Goal: Task Accomplishment & Management: Manage account settings

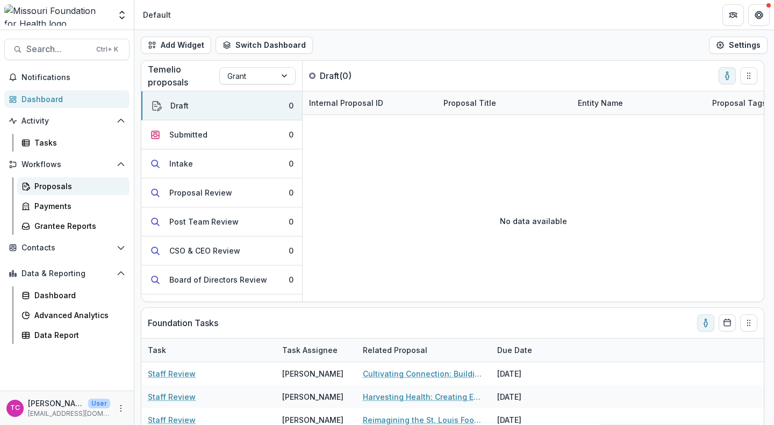
click at [90, 181] on div "Proposals" at bounding box center [77, 186] width 87 height 11
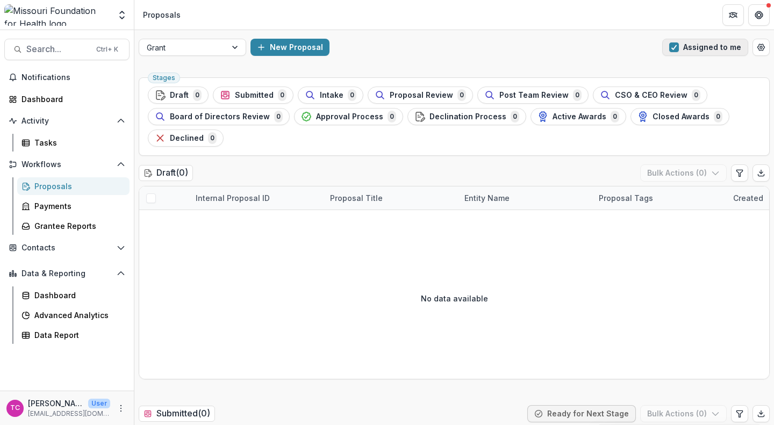
click at [710, 47] on button "Assigned to me" at bounding box center [705, 47] width 86 height 17
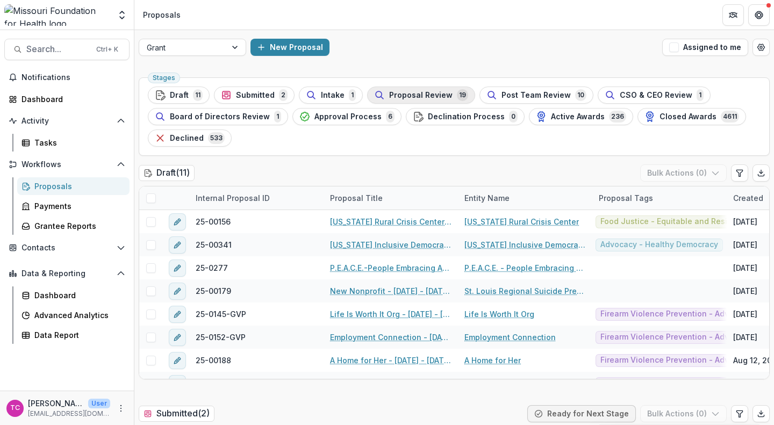
click at [423, 96] on span "Proposal Review" at bounding box center [420, 95] width 63 height 9
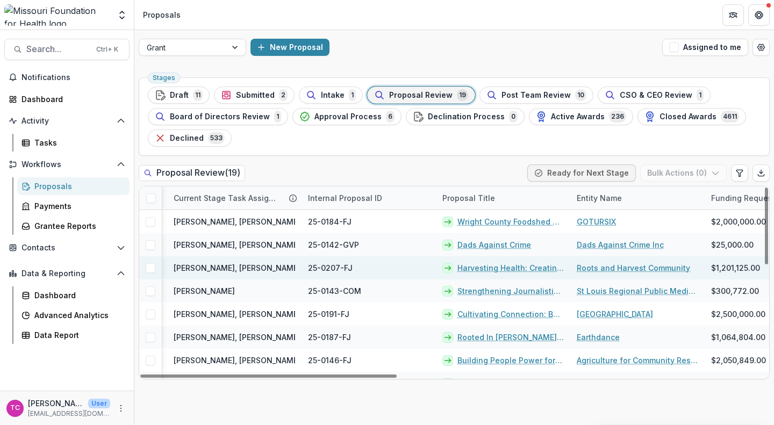
scroll to position [0, 292]
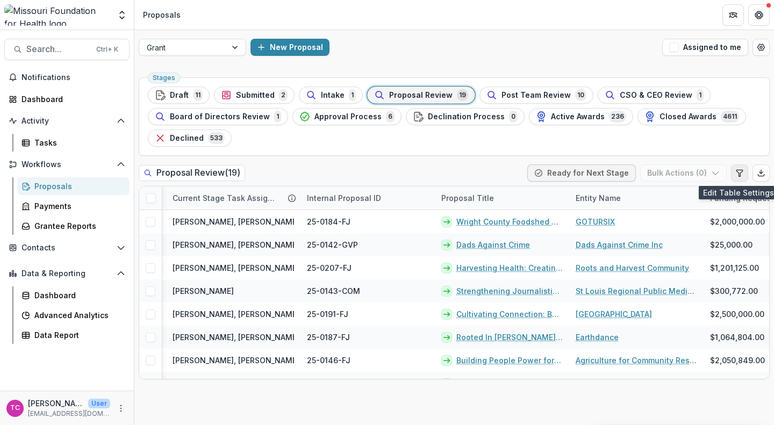
click at [737, 171] on icon "Edit table settings" at bounding box center [739, 173] width 6 height 6
select select "******"
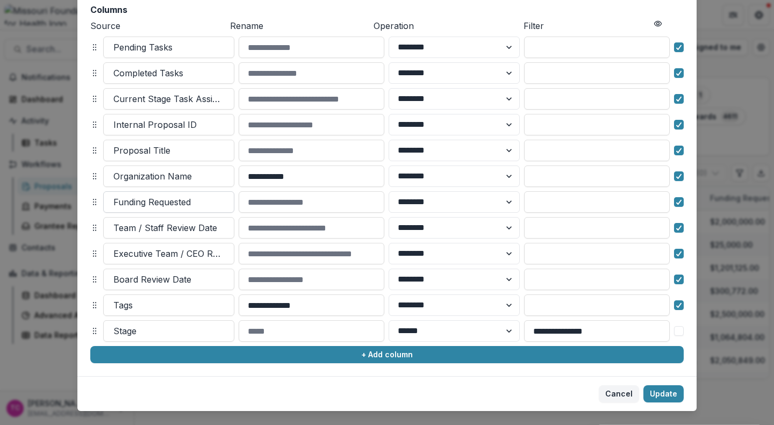
scroll to position [123, 0]
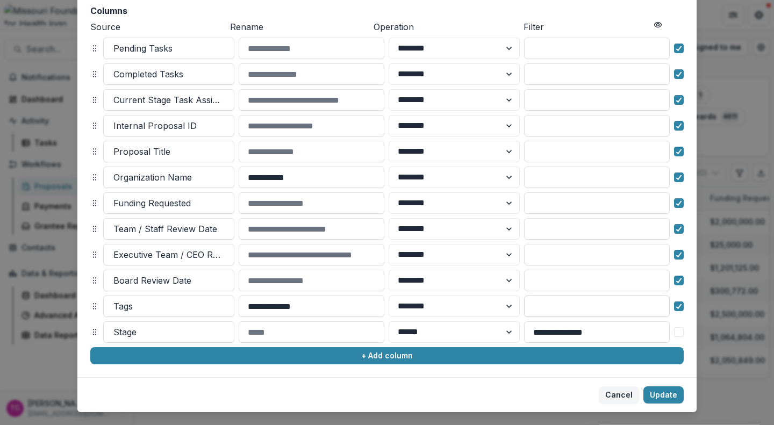
click at [567, 301] on input at bounding box center [597, 306] width 146 height 21
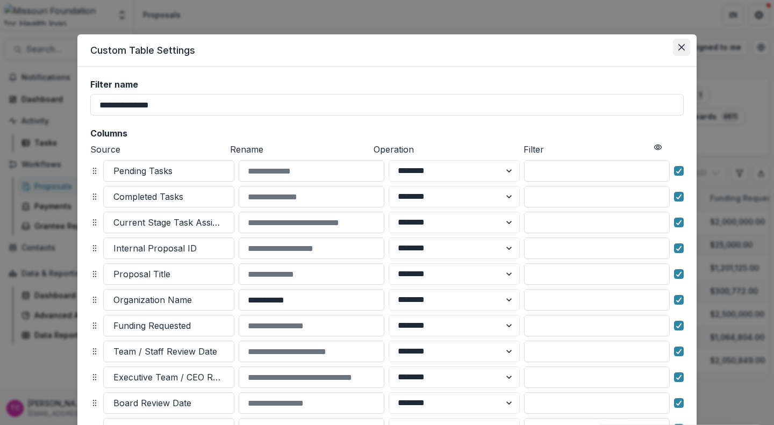
click at [683, 46] on button "Close" at bounding box center [681, 47] width 17 height 17
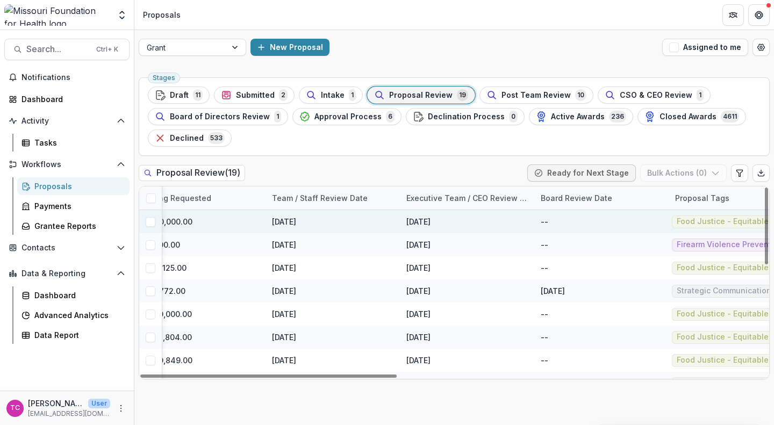
scroll to position [0, 898]
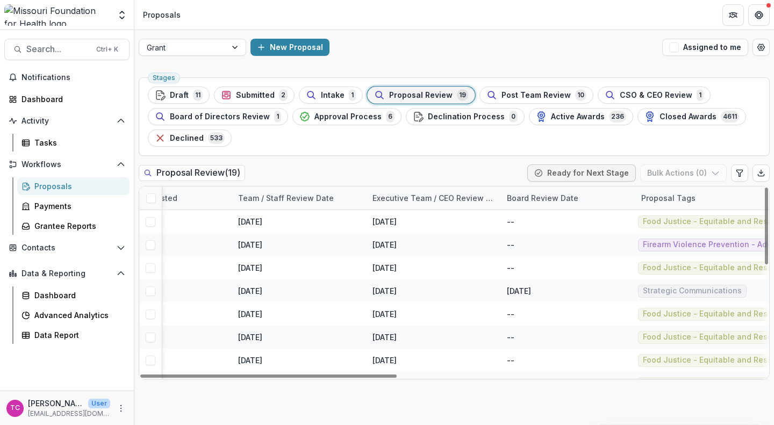
click at [669, 201] on div "Proposal Tags" at bounding box center [668, 197] width 67 height 11
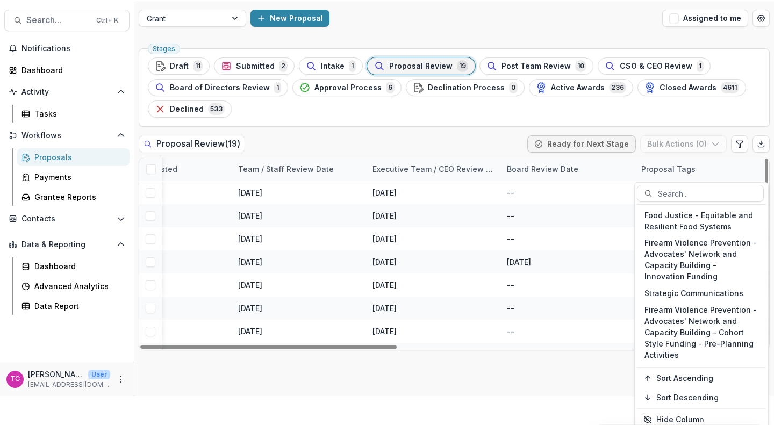
scroll to position [0, 0]
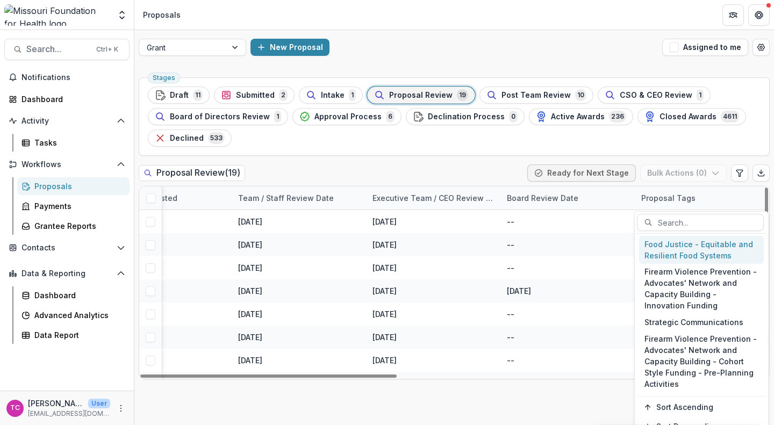
click at [666, 257] on div "Food Justice - Equitable and Resilient Food Systems" at bounding box center [701, 250] width 125 height 28
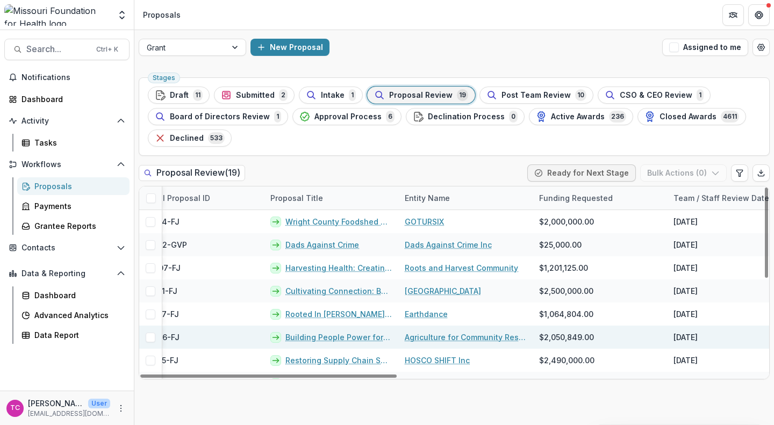
scroll to position [1, 472]
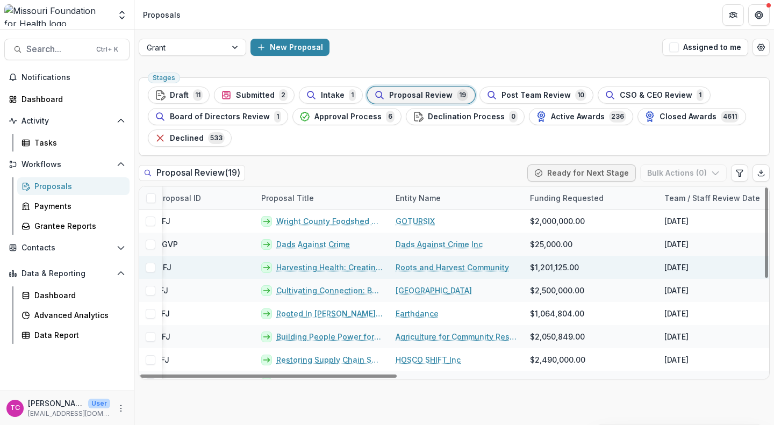
click at [437, 264] on link "Roots and Harvest Community" at bounding box center [451, 267] width 113 height 11
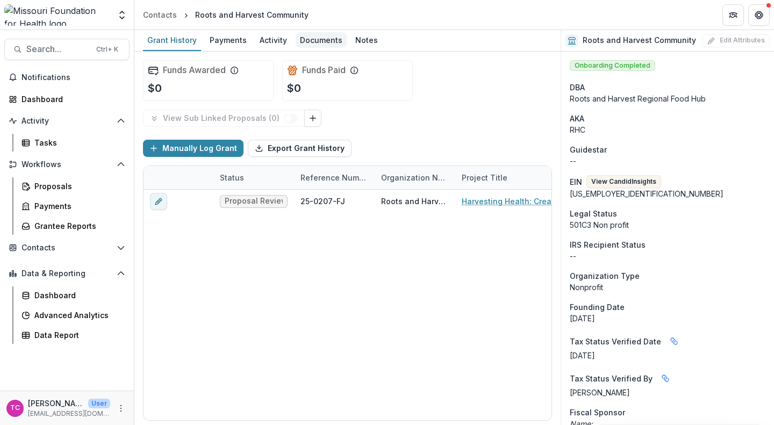
click at [312, 35] on div "Documents" at bounding box center [321, 40] width 51 height 16
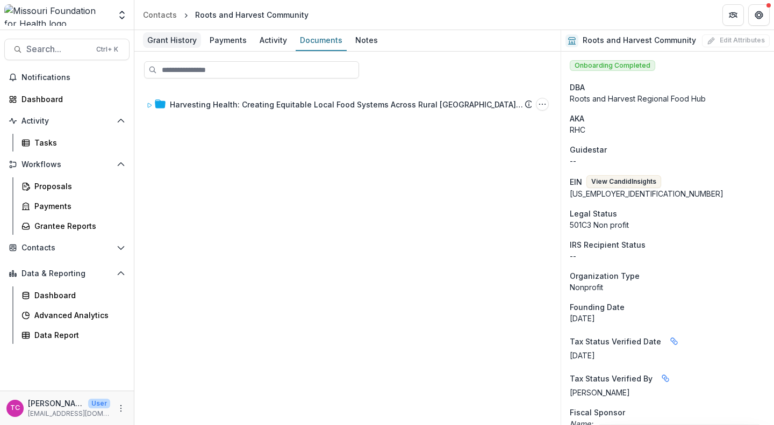
click at [183, 36] on div "Grant History" at bounding box center [172, 40] width 58 height 16
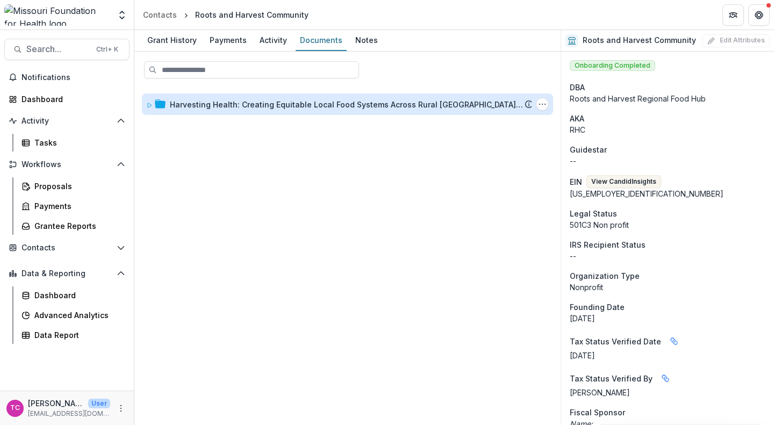
click at [215, 102] on div "Harvesting Health: Creating Equitable Local Food Systems Across Rural [GEOGRAPH…" at bounding box center [347, 104] width 355 height 11
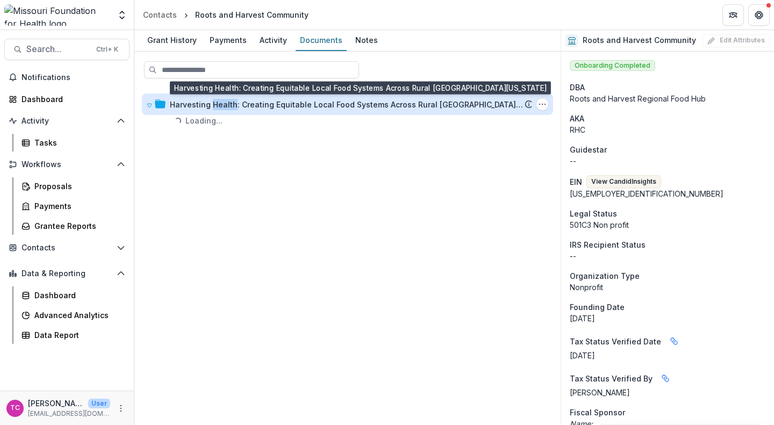
click at [215, 102] on div "Harvesting Health: Creating Equitable Local Food Systems Across Rural [GEOGRAPH…" at bounding box center [347, 104] width 355 height 11
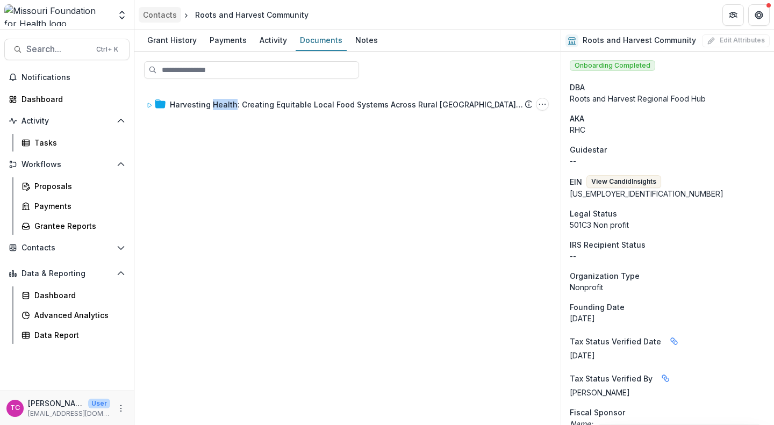
click at [171, 14] on div "Contacts" at bounding box center [160, 14] width 34 height 11
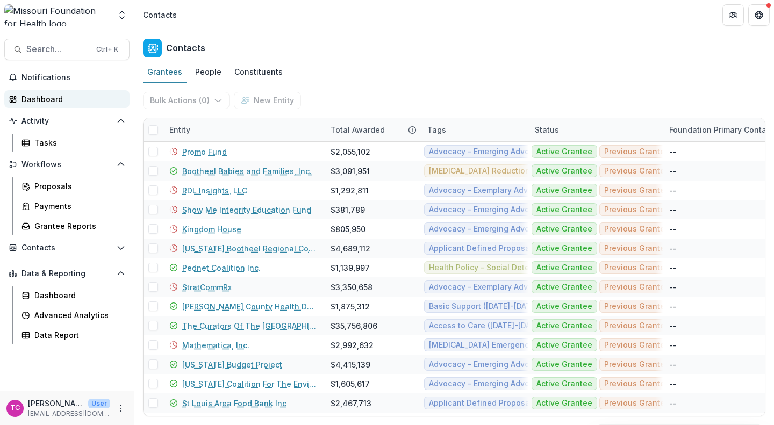
click at [48, 95] on div "Dashboard" at bounding box center [70, 98] width 99 height 11
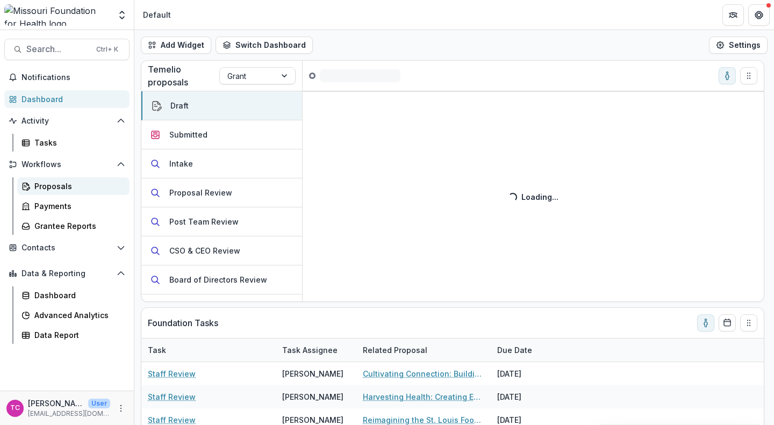
click at [48, 192] on link "Proposals" at bounding box center [73, 186] width 112 height 18
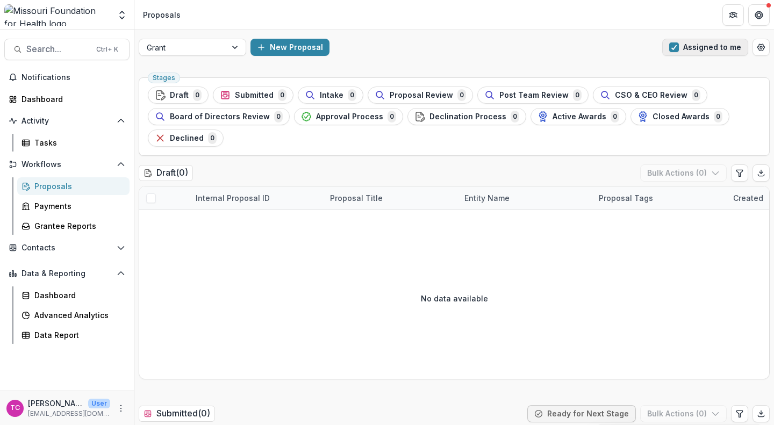
click at [701, 53] on button "Assigned to me" at bounding box center [705, 47] width 86 height 17
click at [671, 46] on span "button" at bounding box center [674, 47] width 10 height 10
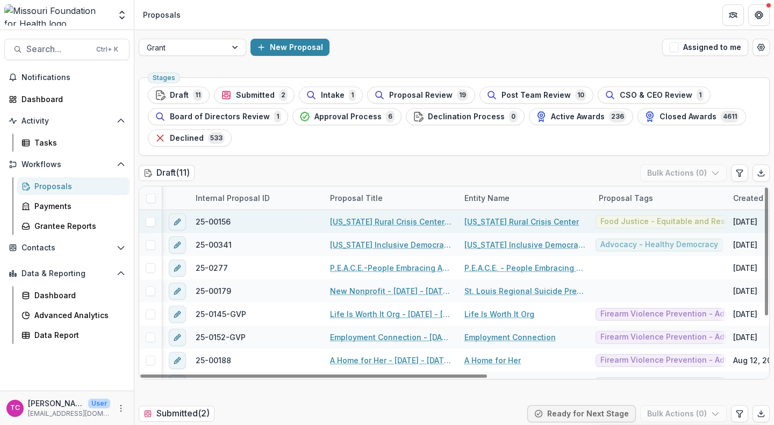
scroll to position [10, 4]
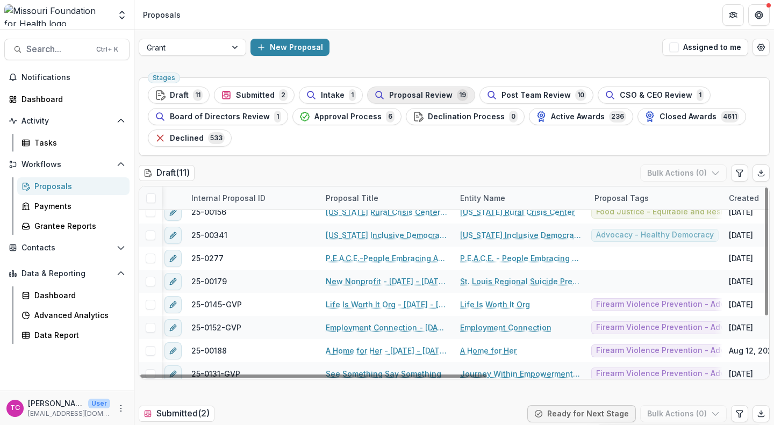
click at [389, 92] on span "Proposal Review" at bounding box center [420, 95] width 63 height 9
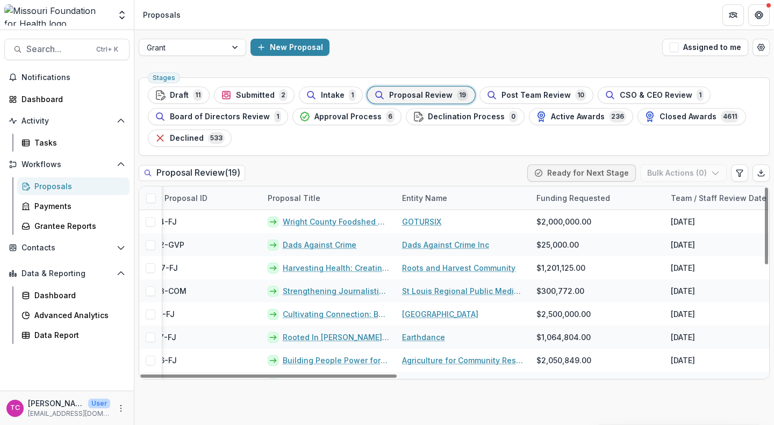
scroll to position [0, 470]
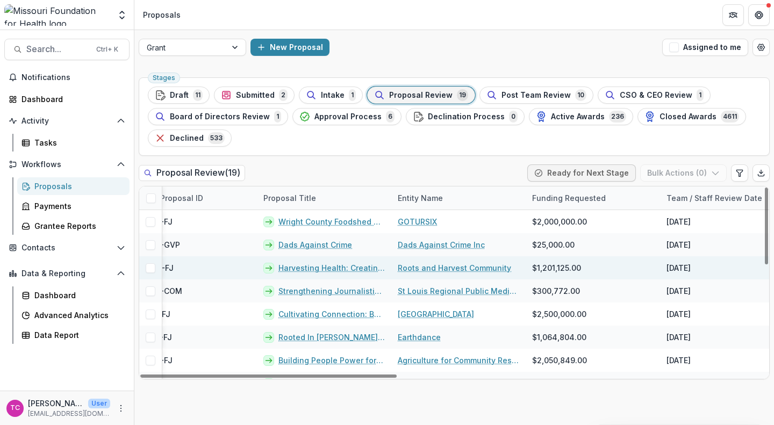
click at [326, 270] on link "Harvesting Health: Creating Equitable Local Food Systems Across Rural [GEOGRAPH…" at bounding box center [331, 267] width 106 height 11
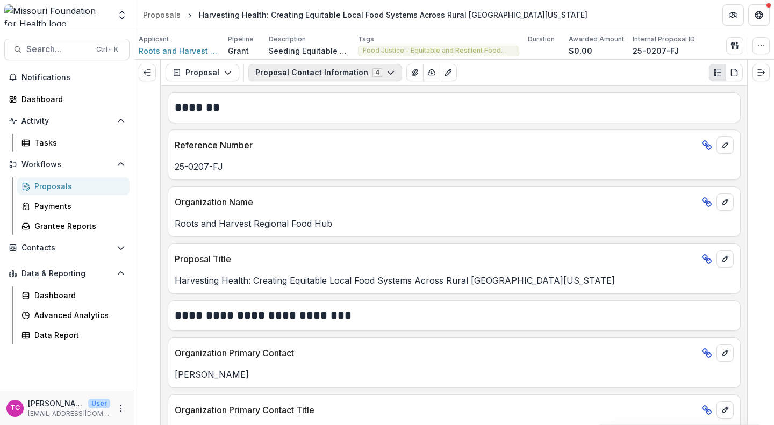
click at [356, 72] on button "Proposal Contact Information 4" at bounding box center [325, 72] width 154 height 17
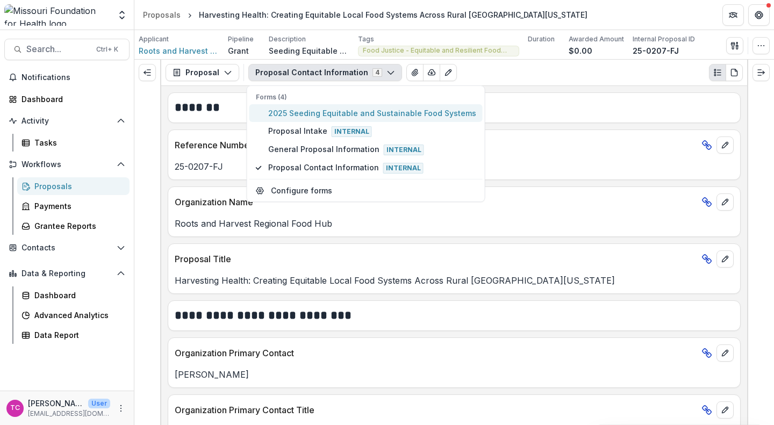
click at [306, 110] on span "2025 Seeding Equitable and Sustainable Food Systems" at bounding box center [372, 112] width 208 height 11
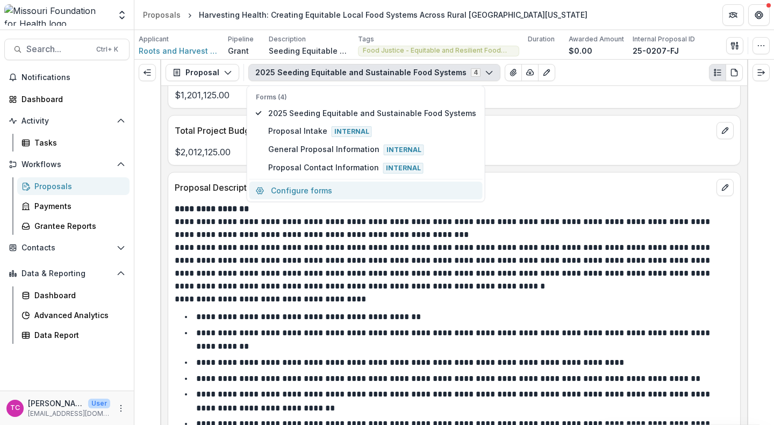
scroll to position [2927, 0]
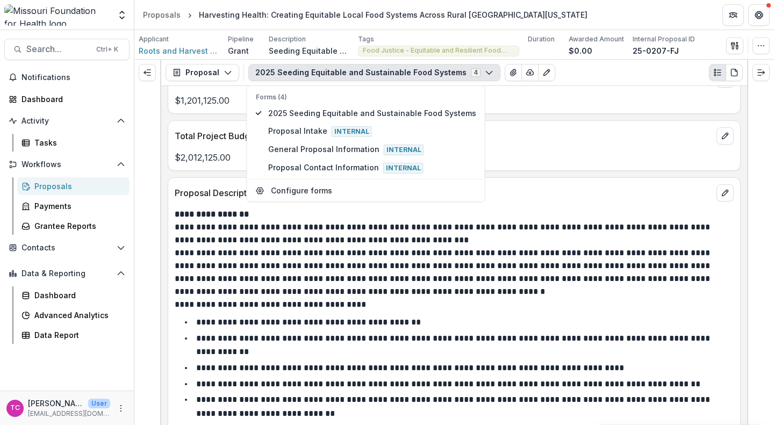
click at [310, 289] on p "**********" at bounding box center [453, 273] width 556 height 52
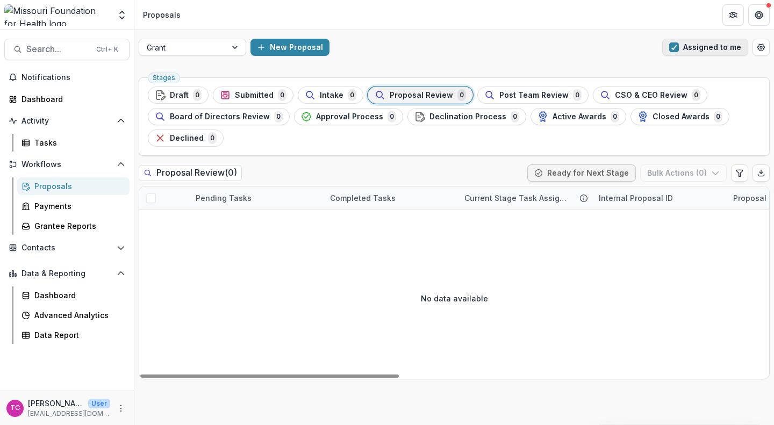
click at [703, 47] on button "Assigned to me" at bounding box center [705, 47] width 86 height 17
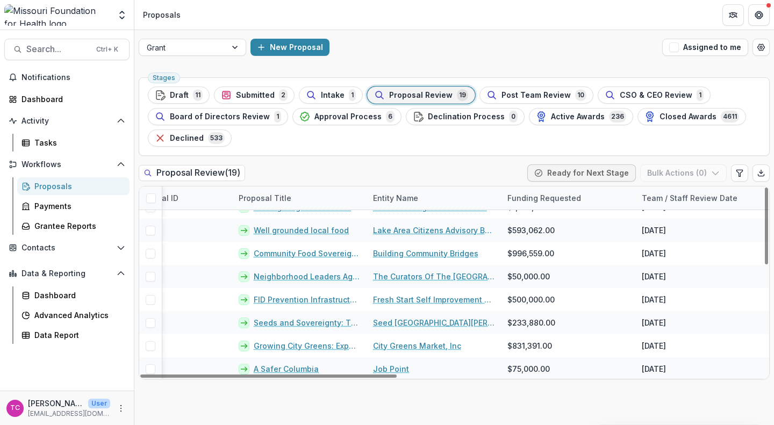
scroll to position [263, 494]
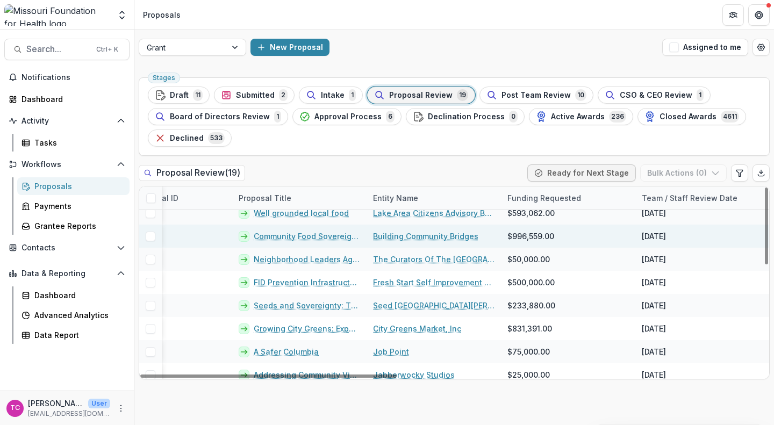
click at [372, 230] on div "Building Community Bridges" at bounding box center [433, 236] width 134 height 23
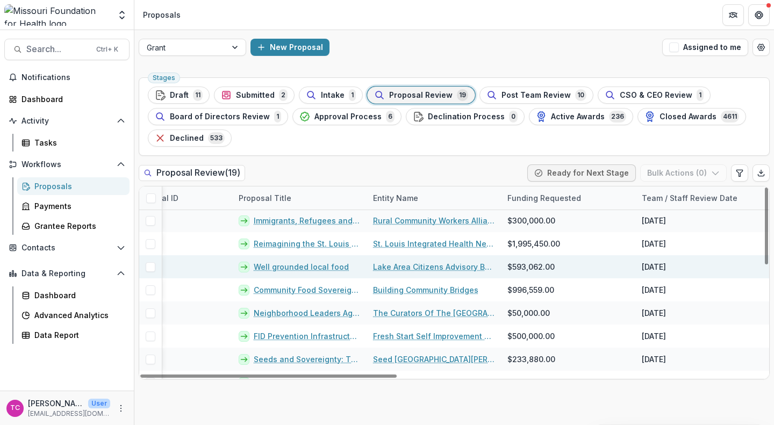
scroll to position [0, 503]
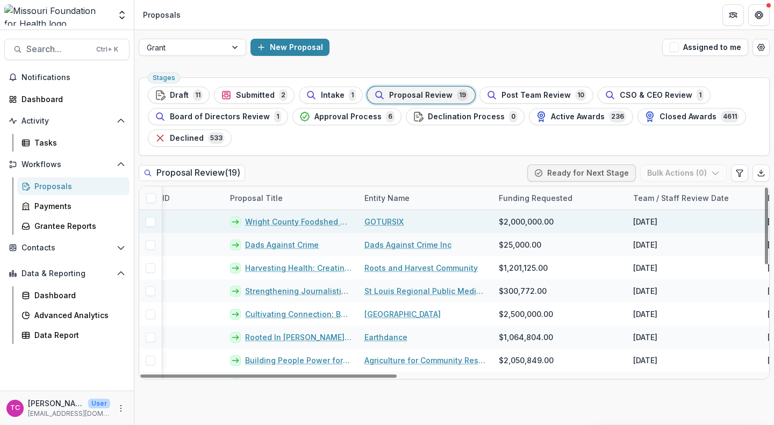
click at [325, 222] on link "Wright County Foodshed Pilot - Hub‑Lite + Shared‑Use Kitchen" at bounding box center [298, 221] width 106 height 11
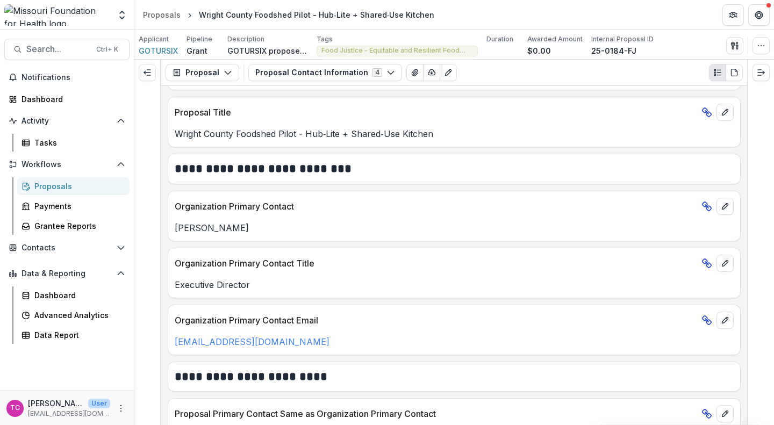
scroll to position [142, 0]
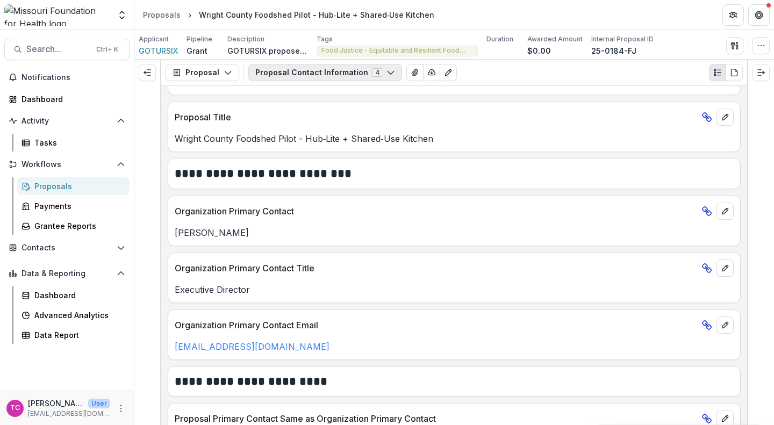
click at [320, 71] on button "Proposal Contact Information 4" at bounding box center [325, 72] width 154 height 17
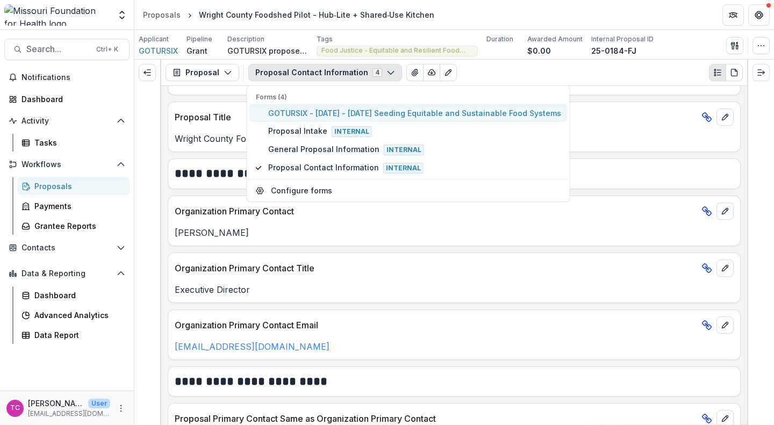
click at [301, 115] on span "GOTURSIX - [DATE] - [DATE] Seeding Equitable and Sustainable Food Systems" at bounding box center [414, 112] width 293 height 11
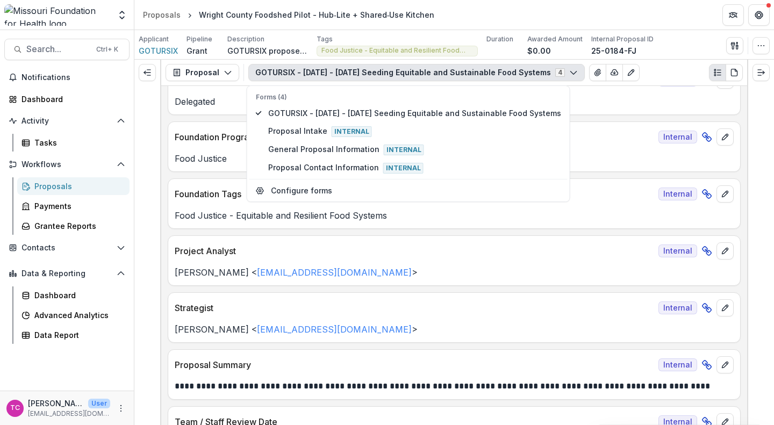
click at [420, 269] on p "[PERSON_NAME] < [EMAIL_ADDRESS][DOMAIN_NAME] >" at bounding box center [454, 272] width 559 height 13
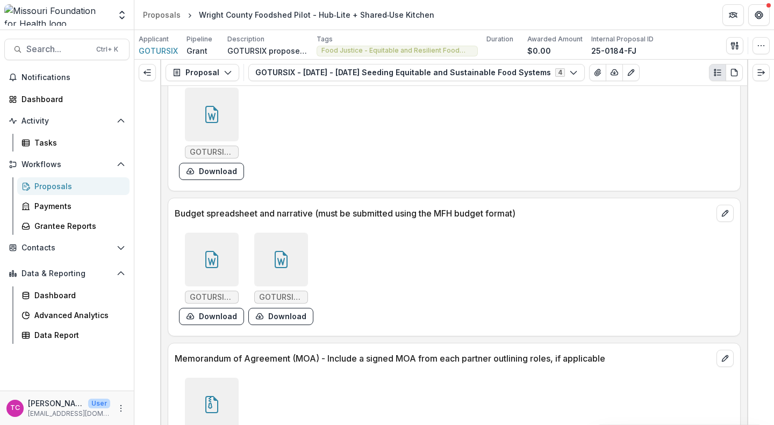
scroll to position [3435, 0]
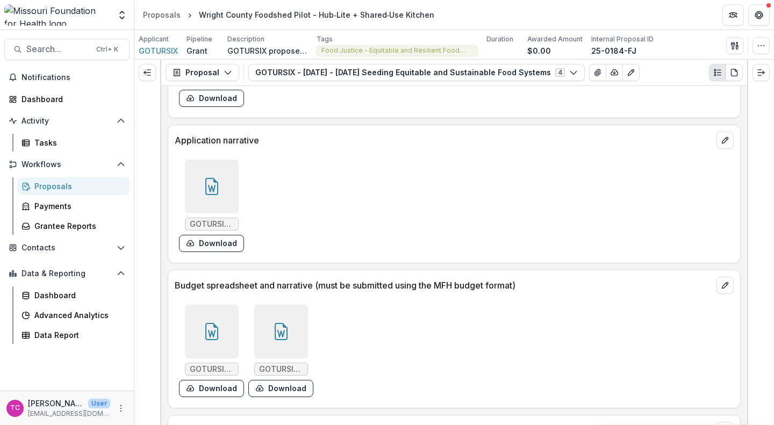
click at [210, 191] on icon at bounding box center [211, 186] width 17 height 17
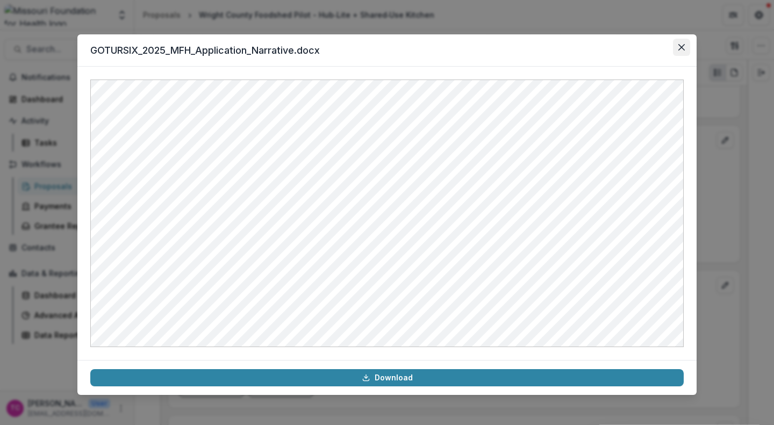
click at [684, 49] on button "Close" at bounding box center [681, 47] width 17 height 17
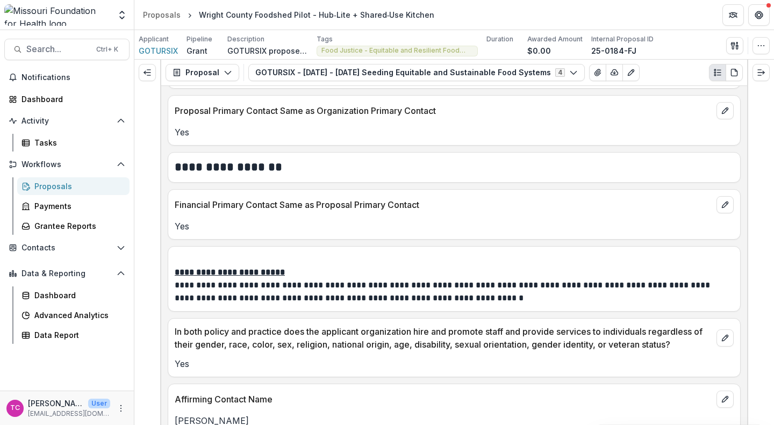
scroll to position [2129, 0]
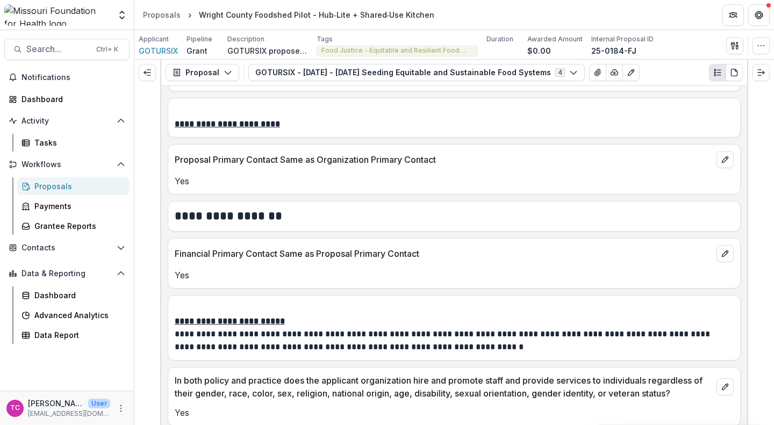
click at [57, 6] on img at bounding box center [57, 14] width 106 height 21
click at [47, 85] on button "Notifications" at bounding box center [66, 77] width 125 height 17
click at [42, 97] on div "Dashboard" at bounding box center [70, 98] width 99 height 11
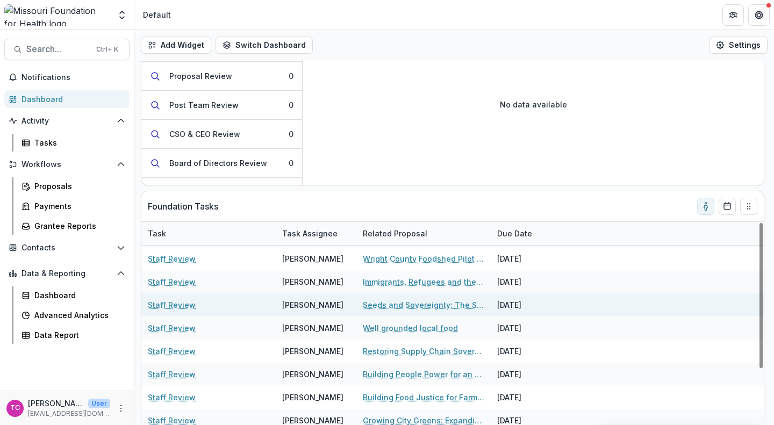
scroll to position [124, 0]
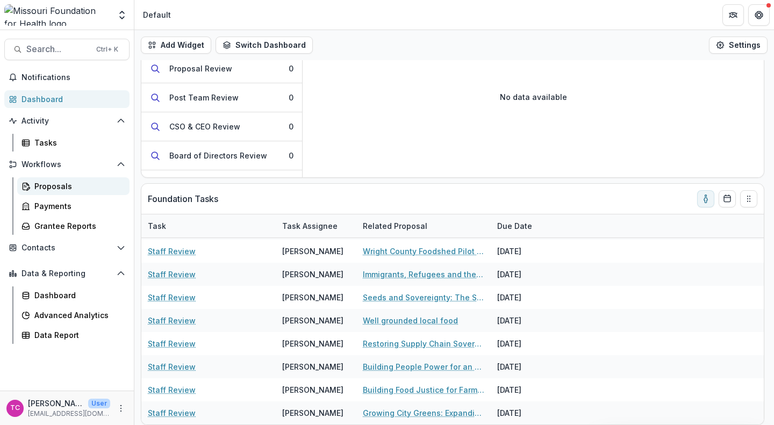
click at [34, 184] on link "Proposals" at bounding box center [73, 186] width 112 height 18
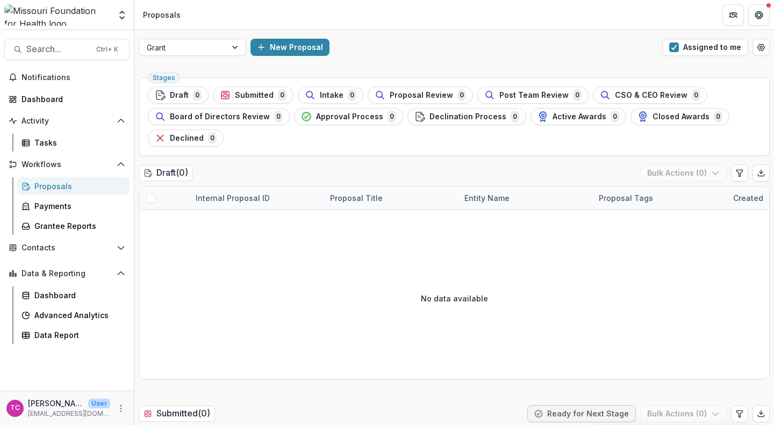
click at [276, 129] on ul "Stages Draft 0 Submitted 0 Intake 0 Proposal Review 0 Post Team Review 0 CSO & …" at bounding box center [454, 117] width 613 height 60
click at [200, 42] on div at bounding box center [183, 47] width 72 height 13
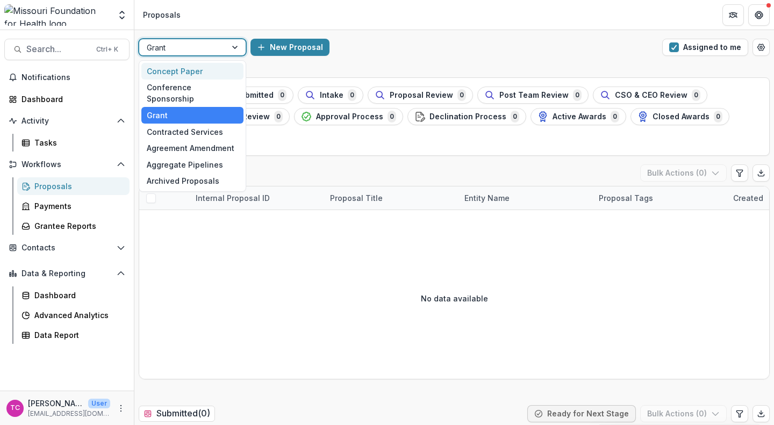
click at [189, 69] on div "Concept Paper" at bounding box center [192, 71] width 102 height 17
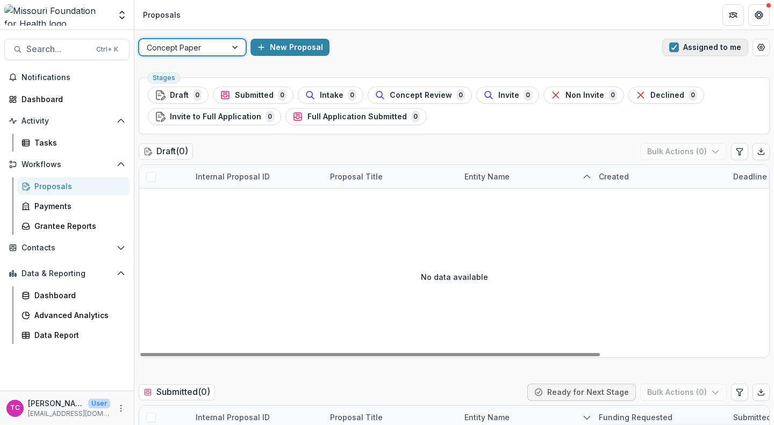
click at [673, 52] on button "Assigned to me" at bounding box center [705, 47] width 86 height 17
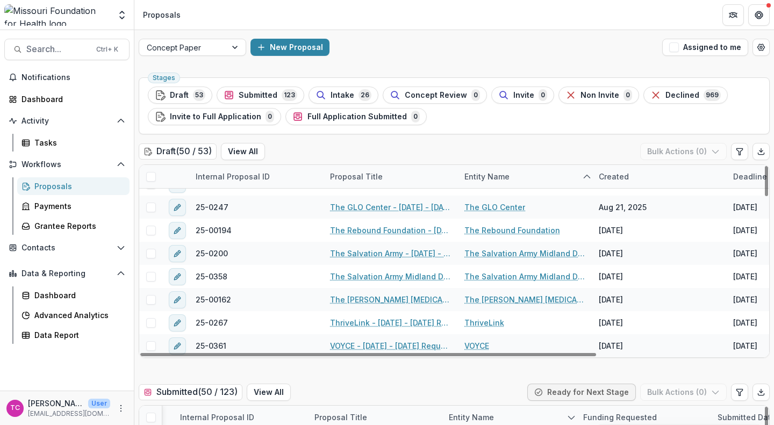
scroll to position [984, 2]
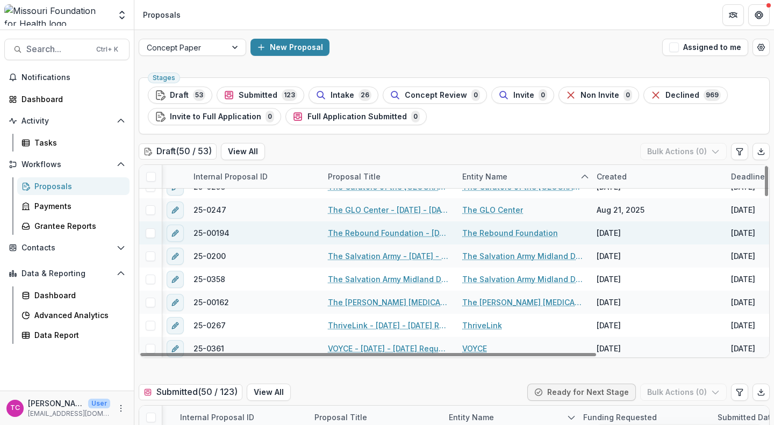
click at [357, 235] on link "The Rebound Foundation - [DATE] - [DATE] Request for Concept Papers" at bounding box center [388, 232] width 121 height 11
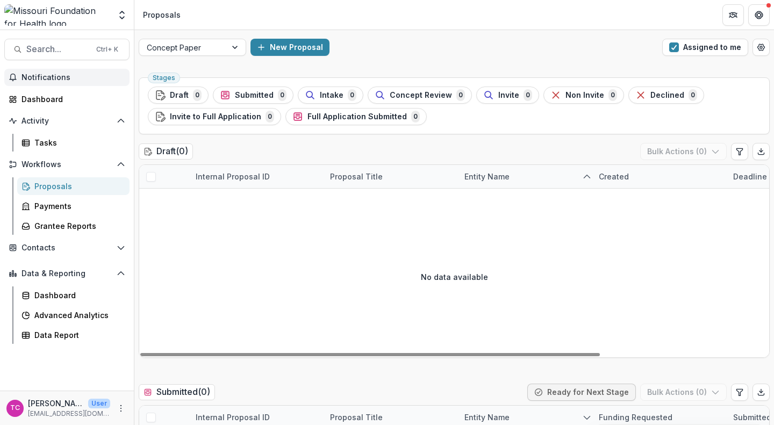
click at [27, 74] on span "Notifications" at bounding box center [73, 77] width 104 height 9
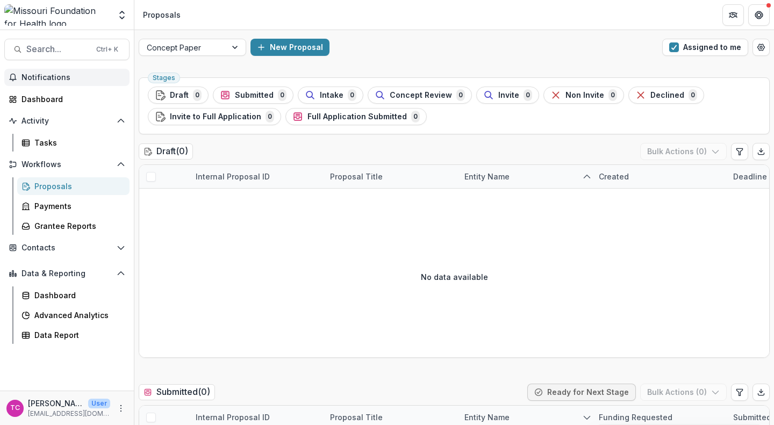
click at [61, 10] on img at bounding box center [57, 14] width 106 height 21
click at [34, 91] on link "Dashboard" at bounding box center [66, 99] width 125 height 18
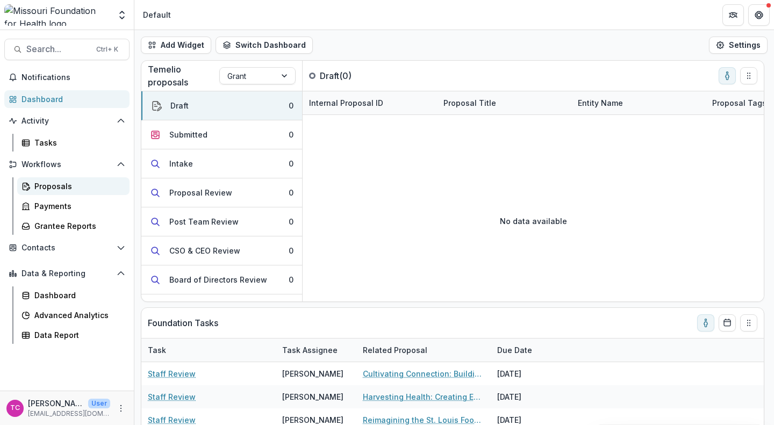
click at [55, 181] on div "Proposals" at bounding box center [77, 186] width 87 height 11
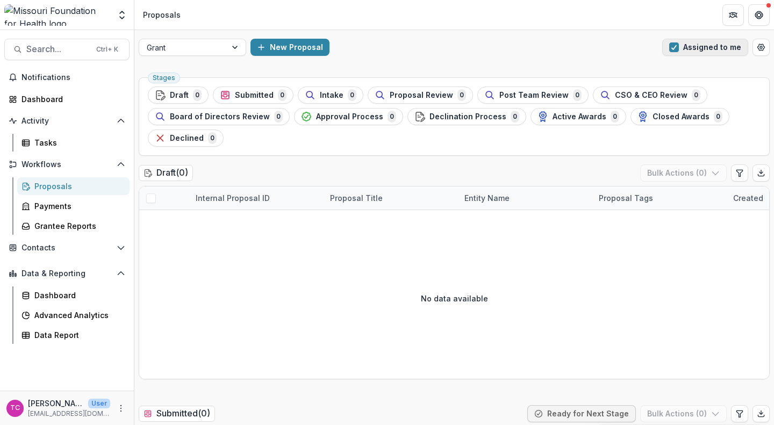
click at [696, 44] on button "Assigned to me" at bounding box center [705, 47] width 86 height 17
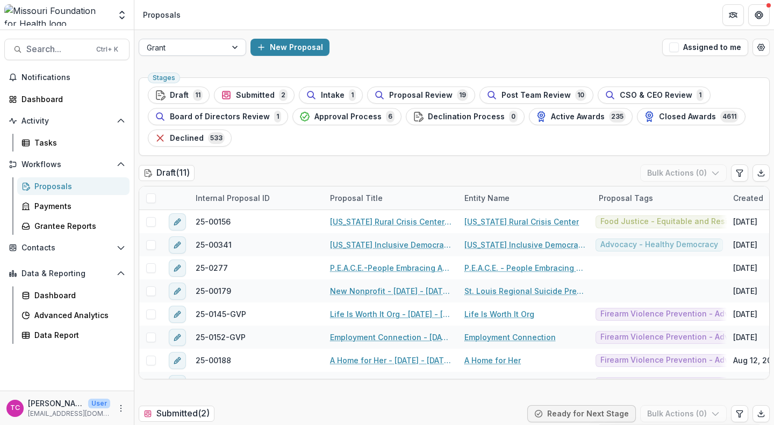
click at [211, 45] on div at bounding box center [183, 47] width 72 height 13
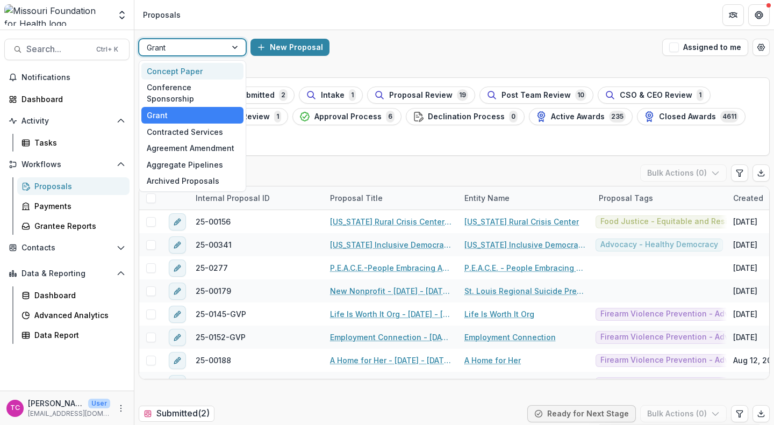
click at [207, 74] on div "Concept Paper" at bounding box center [192, 71] width 102 height 17
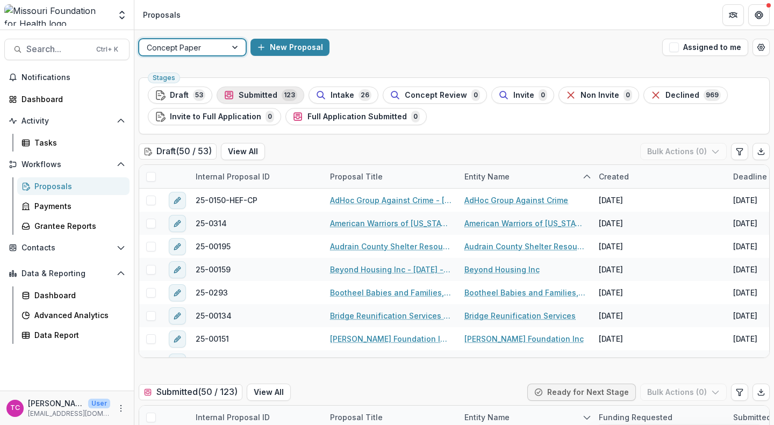
click at [249, 91] on span "Submitted" at bounding box center [258, 95] width 39 height 9
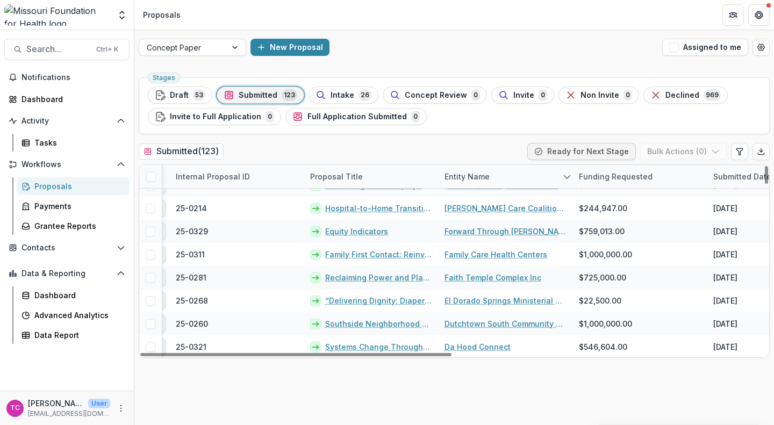
scroll to position [2164, 20]
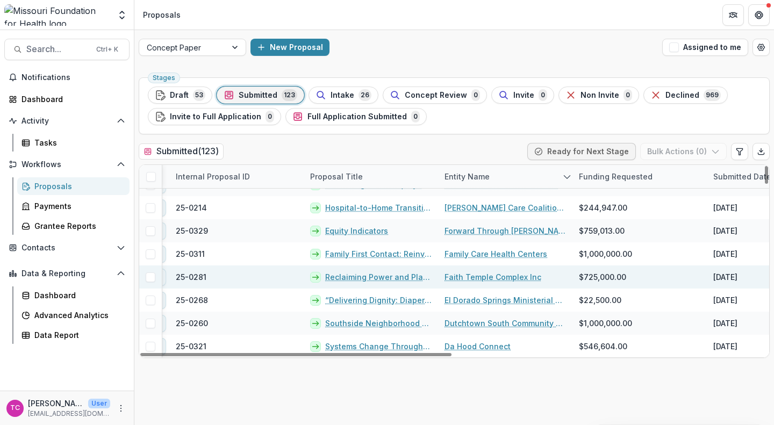
click at [351, 279] on link "Reclaiming Power and Place: A Community-Driven Green Space in [GEOGRAPHIC_DATA]…" at bounding box center [378, 276] width 106 height 11
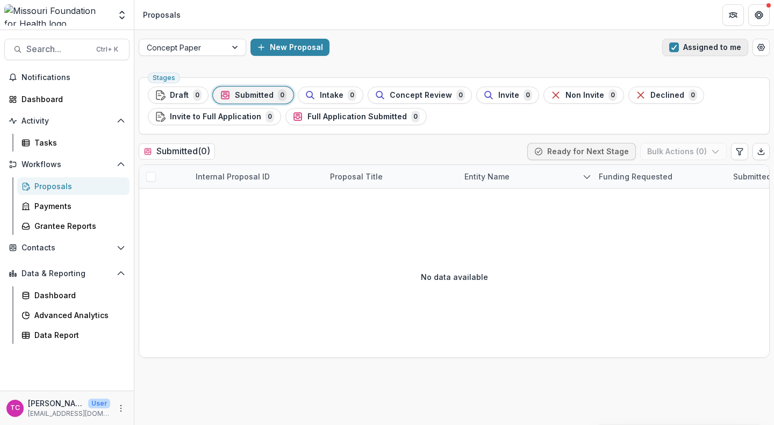
click at [682, 50] on button "Assigned to me" at bounding box center [705, 47] width 86 height 17
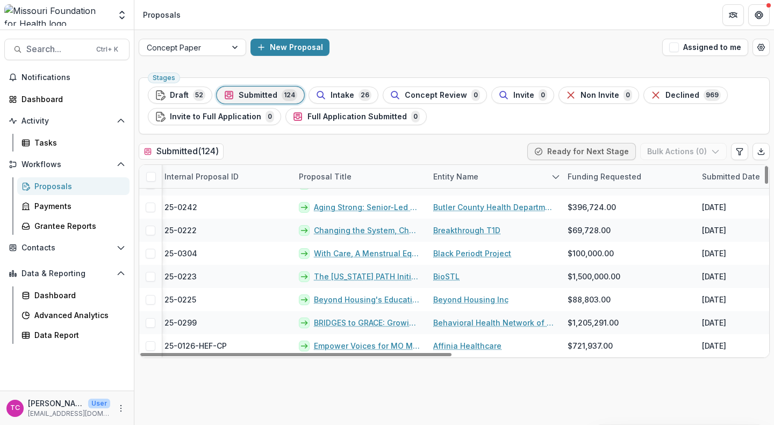
scroll to position [2696, 31]
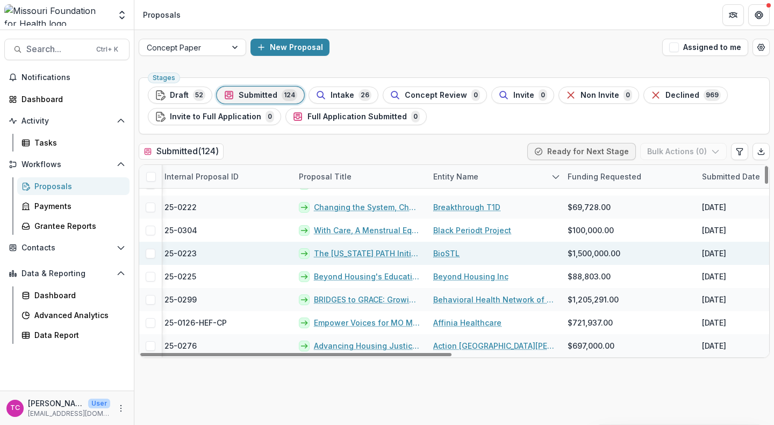
click at [329, 257] on link "The [US_STATE] PATH Initiative: Partnerships for At-Home Care" at bounding box center [367, 253] width 106 height 11
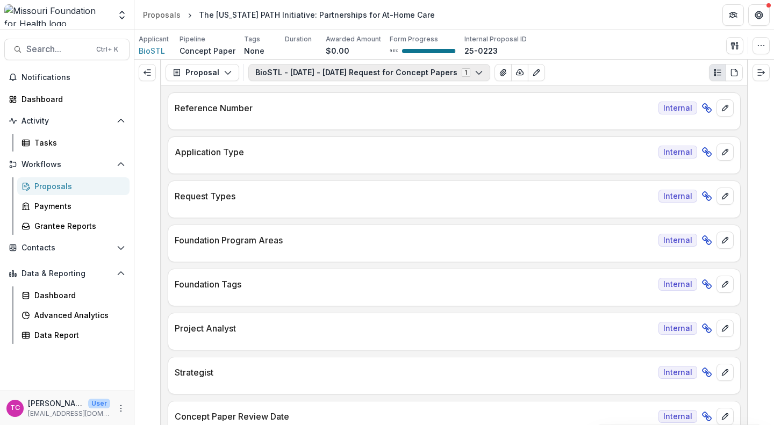
click at [323, 74] on button "BioSTL - [DATE] - [DATE] Request for Concept Papers 1" at bounding box center [369, 72] width 242 height 17
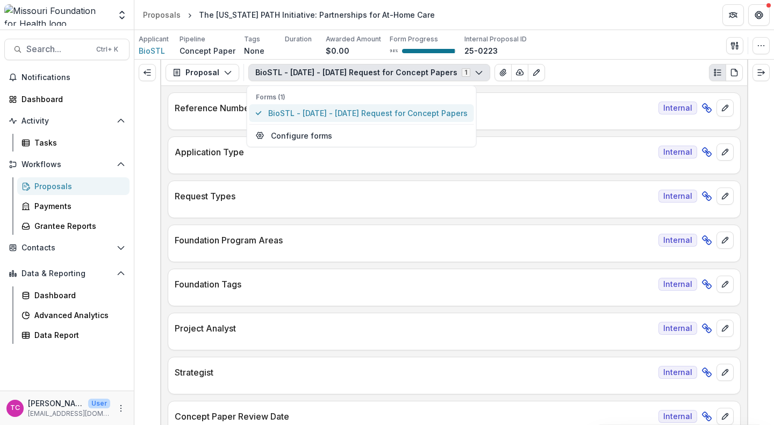
click at [327, 112] on span "BioSTL - [DATE] - [DATE] Request for Concept Papers" at bounding box center [367, 112] width 199 height 11
click at [367, 217] on div "Request Types Internal" at bounding box center [454, 200] width 573 height 38
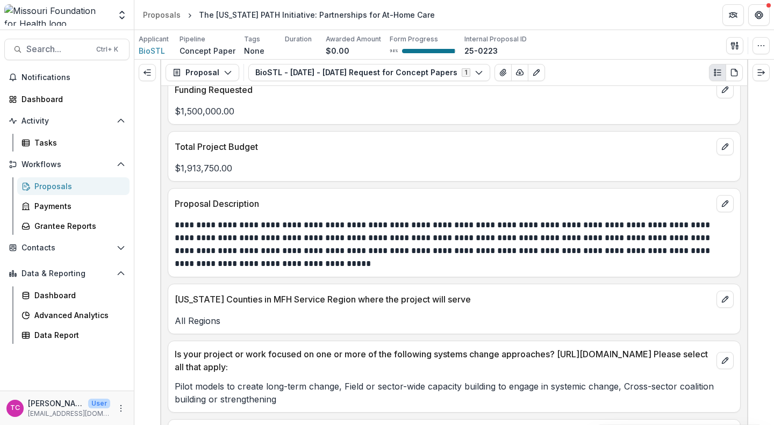
scroll to position [2414, 0]
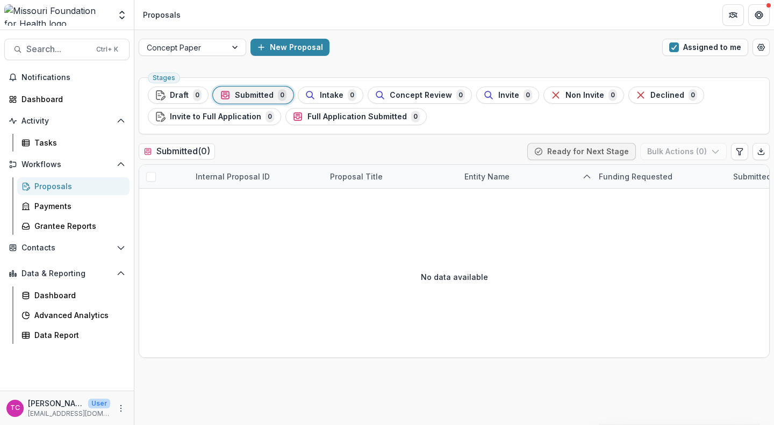
click at [678, 57] on div "Concept Paper New Proposal Assigned to me" at bounding box center [453, 47] width 639 height 34
click at [678, 54] on button "Assigned to me" at bounding box center [705, 47] width 86 height 17
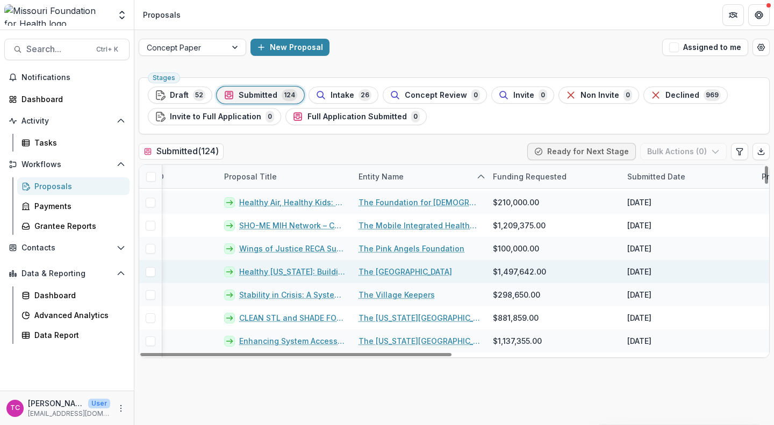
scroll to position [2285, 106]
click at [287, 273] on link "Healthy [US_STATE]: Building a Healthcare System Where Everyone Thrives" at bounding box center [292, 271] width 106 height 11
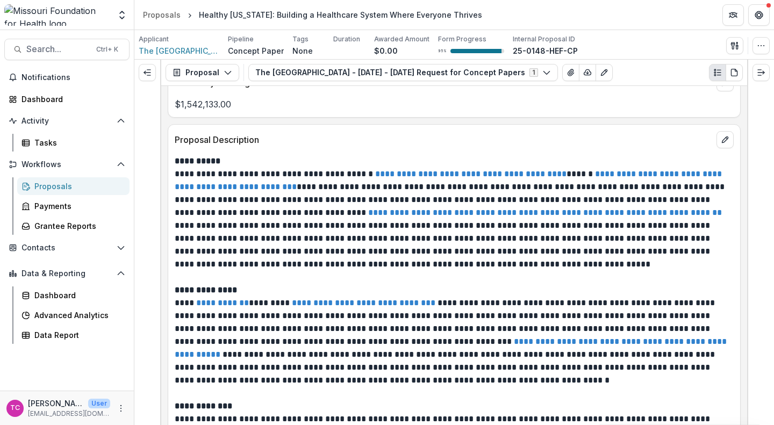
scroll to position [2472, 0]
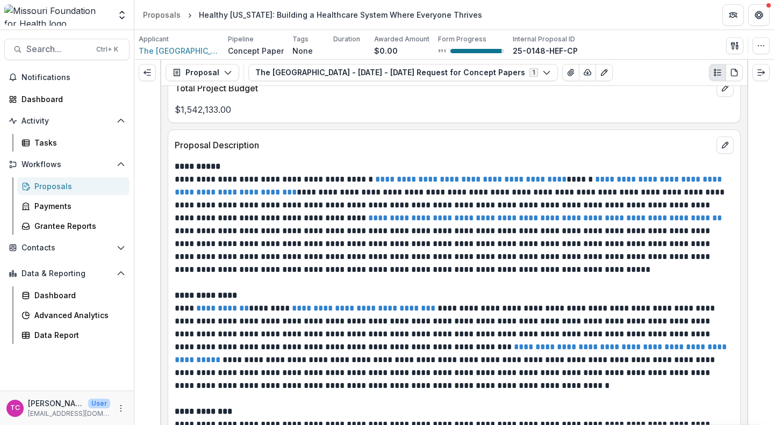
click at [243, 284] on p at bounding box center [454, 282] width 559 height 13
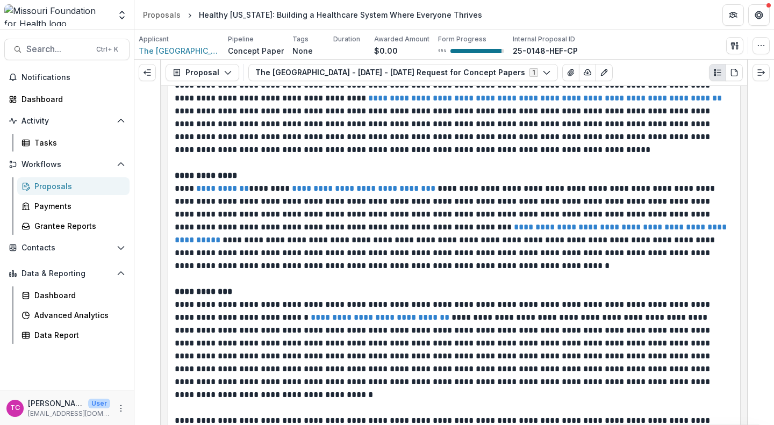
scroll to position [2592, 0]
click at [39, 78] on span "Notifications" at bounding box center [73, 77] width 104 height 9
click at [53, 98] on div "Dashboard" at bounding box center [70, 98] width 99 height 11
